Goal: Obtain resource: Obtain resource

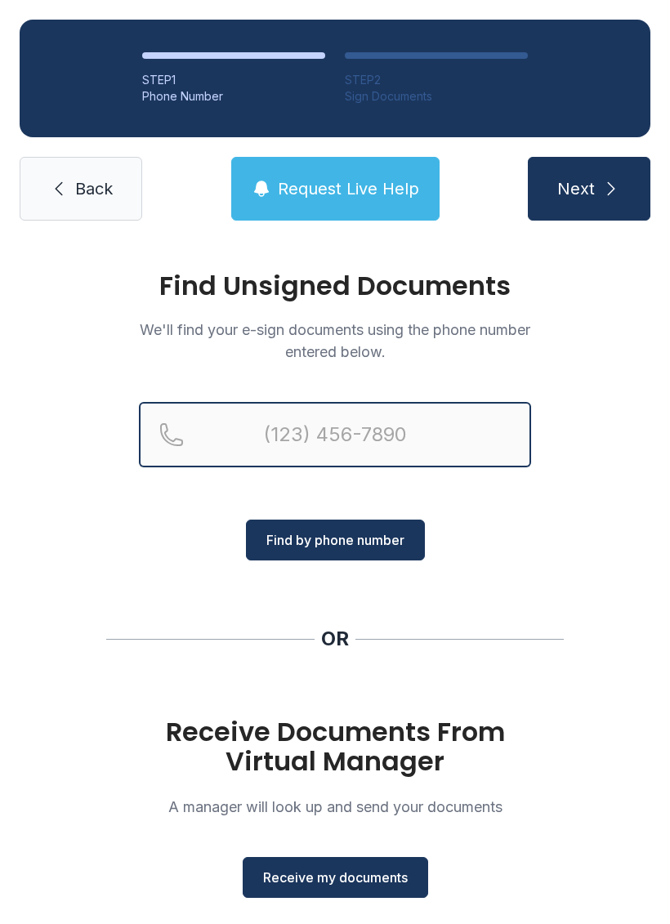
click at [423, 438] on input "Reservation phone number" at bounding box center [335, 434] width 392 height 65
type input "[PHONE_NUMBER]"
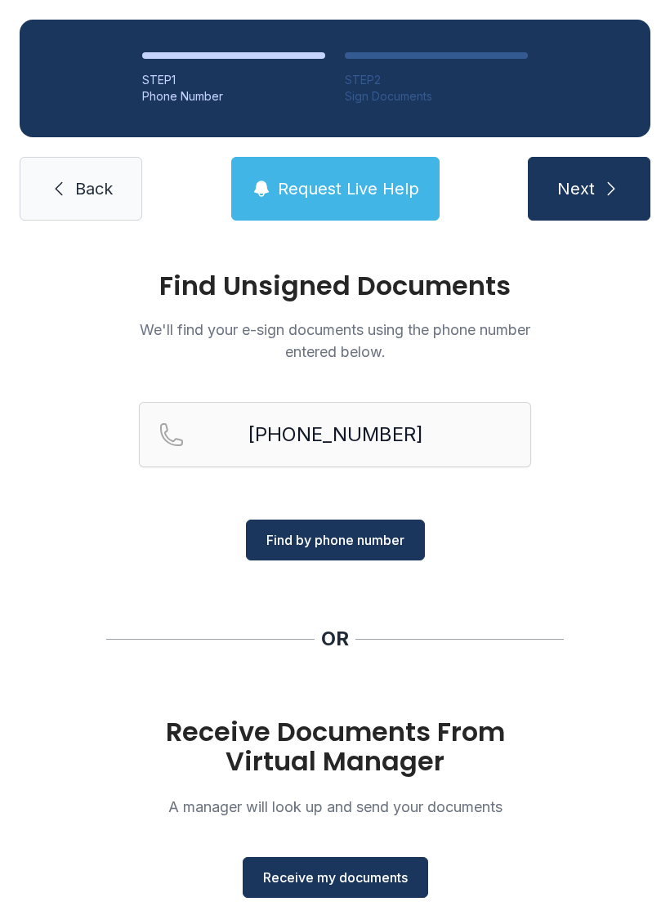
click at [356, 535] on span "Find by phone number" at bounding box center [335, 541] width 138 height 20
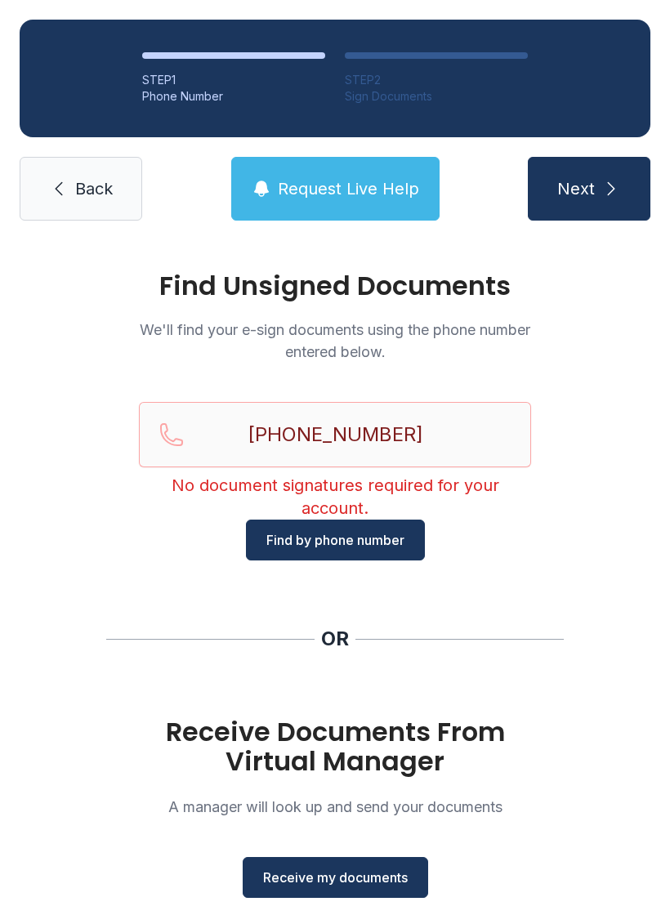
click at [355, 531] on span "Find by phone number" at bounding box center [335, 541] width 138 height 20
click at [372, 870] on span "Receive my documents" at bounding box center [335, 878] width 145 height 20
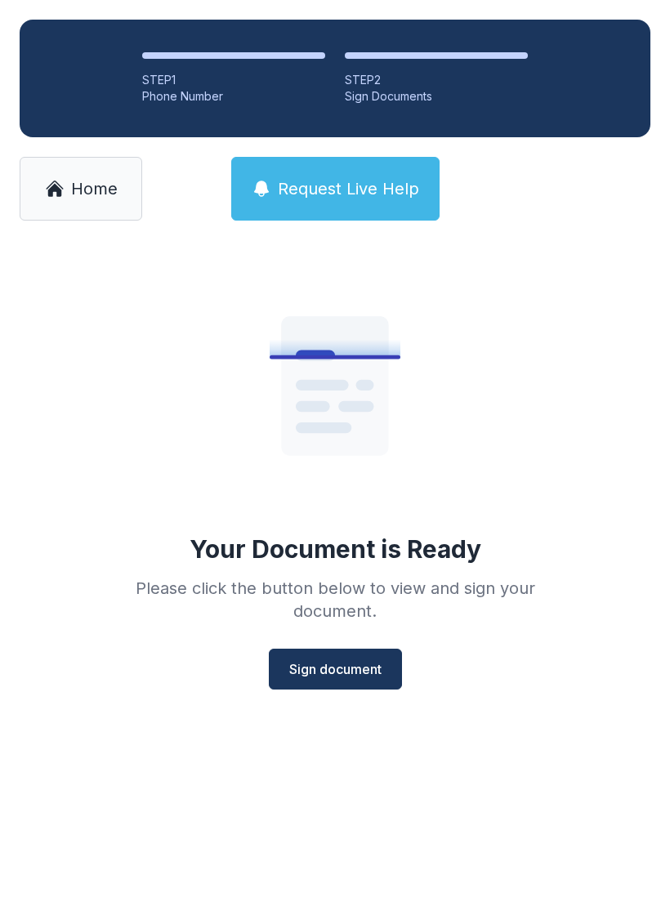
click at [344, 678] on span "Sign document" at bounding box center [335, 670] width 92 height 20
click at [351, 685] on button "Sign document" at bounding box center [335, 669] width 133 height 41
click at [100, 168] on link "Home" at bounding box center [81, 189] width 123 height 64
